Goal: Navigation & Orientation: Understand site structure

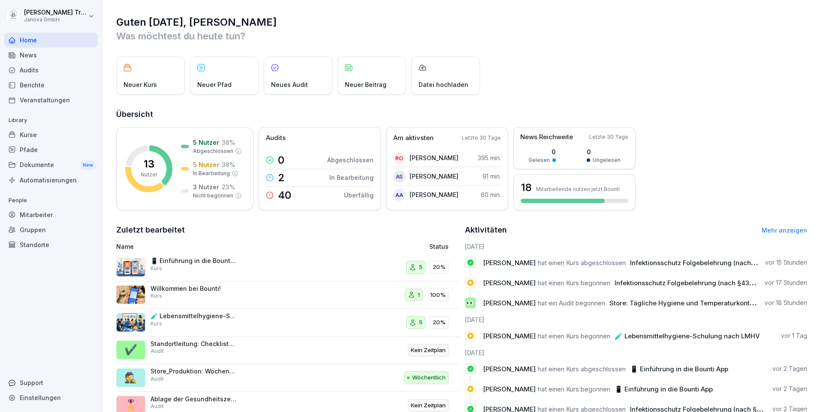
click at [34, 68] on div "Audits" at bounding box center [50, 70] width 93 height 15
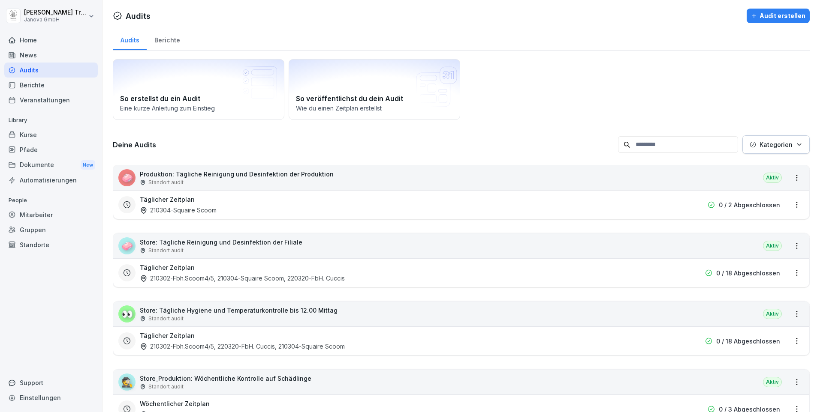
click at [166, 38] on div "Berichte" at bounding box center [167, 39] width 41 height 22
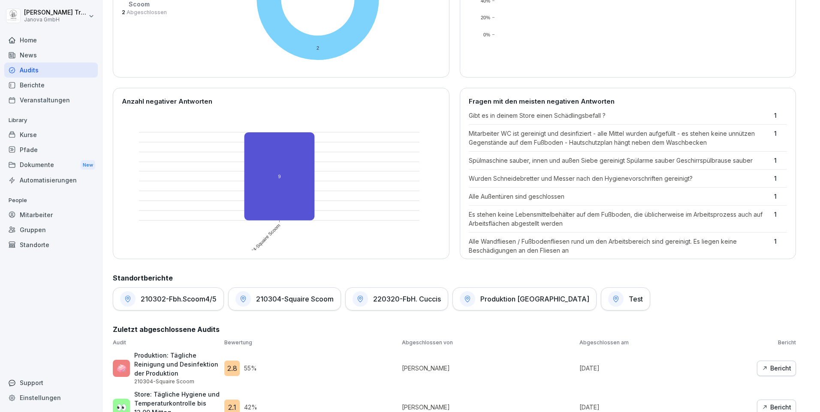
scroll to position [197, 0]
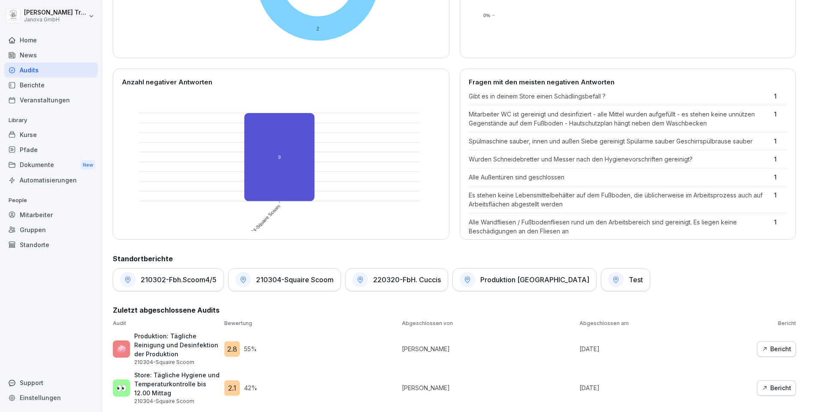
click at [485, 345] on p "[PERSON_NAME]" at bounding box center [488, 349] width 173 height 9
click at [40, 132] on div "Kurse" at bounding box center [50, 134] width 93 height 15
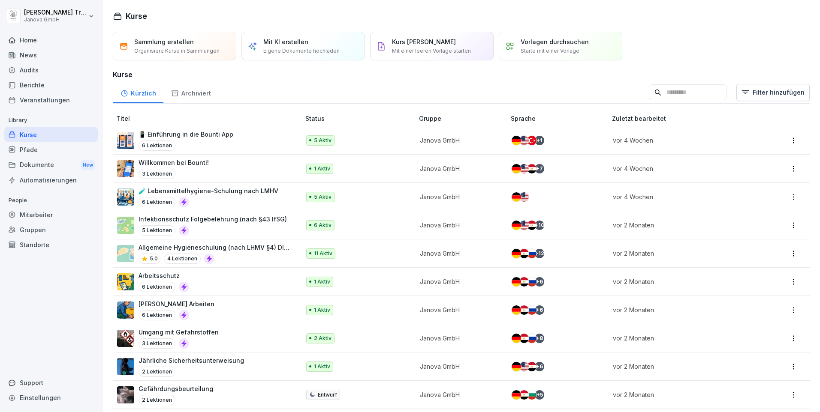
click at [30, 66] on div "Audits" at bounding box center [50, 70] width 93 height 15
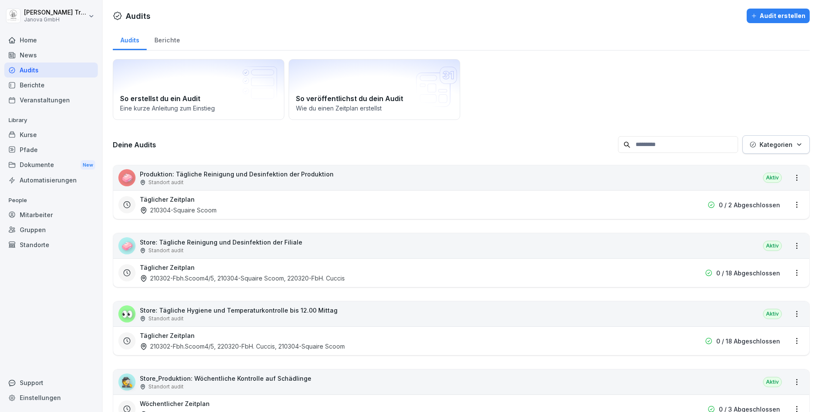
click at [29, 86] on div "Berichte" at bounding box center [50, 85] width 93 height 15
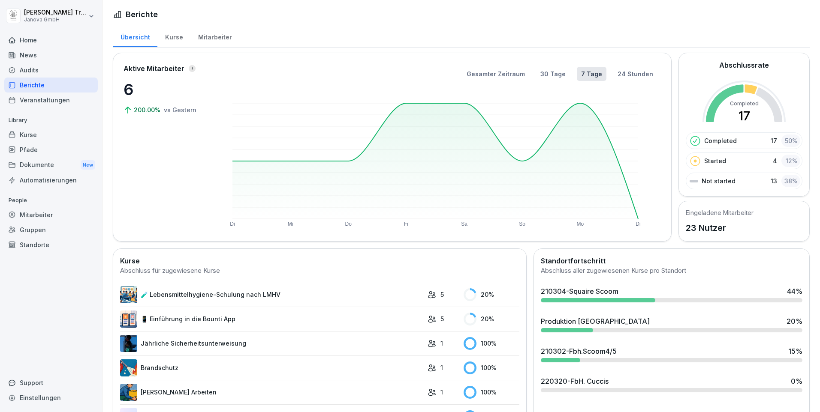
click at [179, 41] on div "Kurse" at bounding box center [173, 36] width 33 height 22
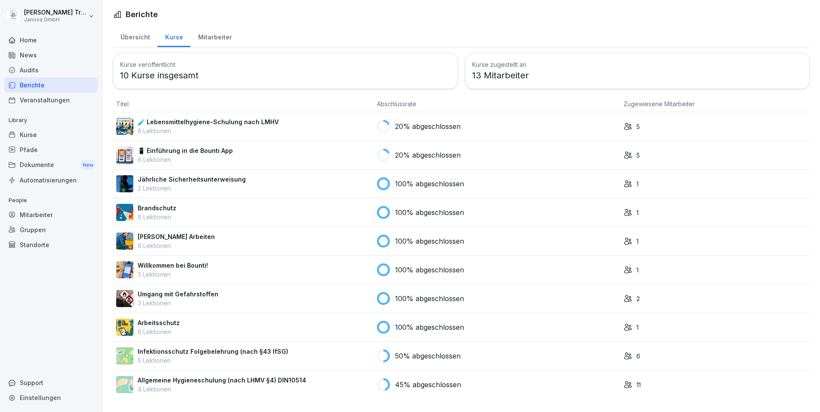
click at [225, 37] on div "Mitarbeiter" at bounding box center [214, 36] width 49 height 22
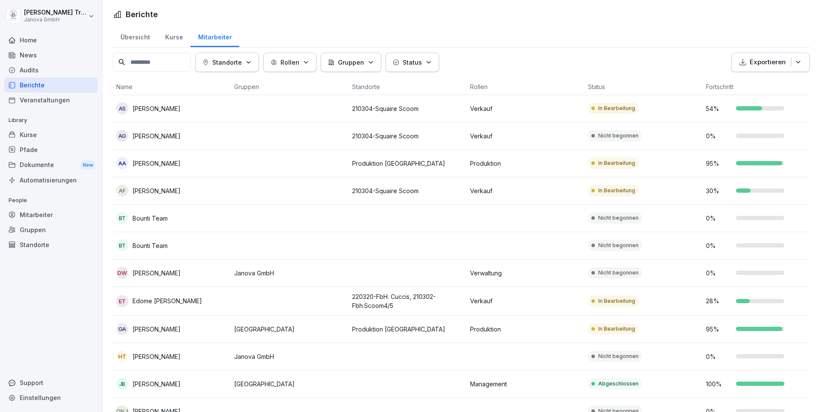
click at [34, 65] on div "Audits" at bounding box center [50, 70] width 93 height 15
